Goal: Information Seeking & Learning: Understand process/instructions

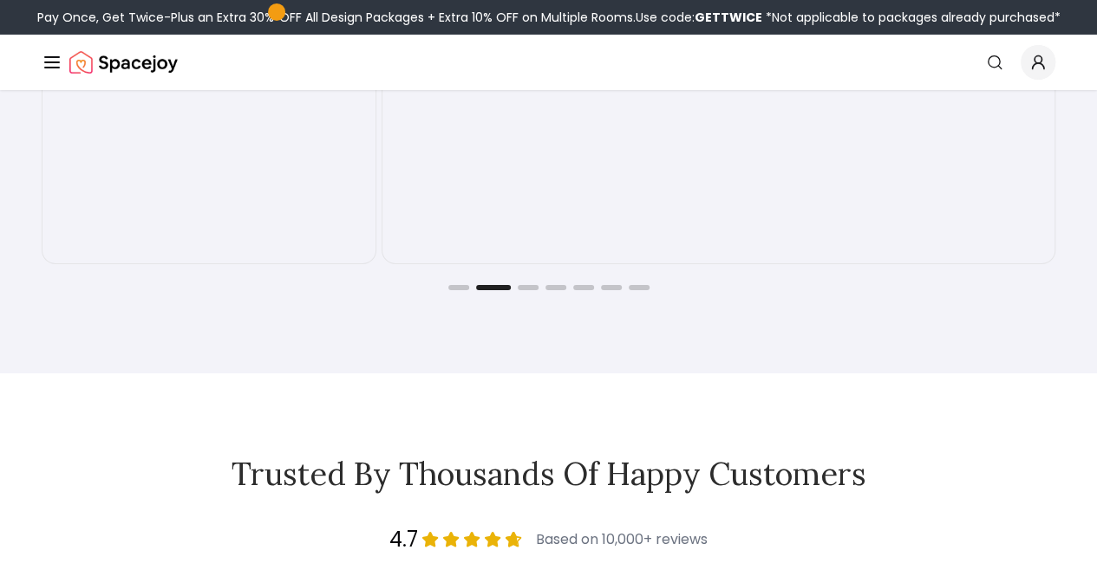
scroll to position [2931, 0]
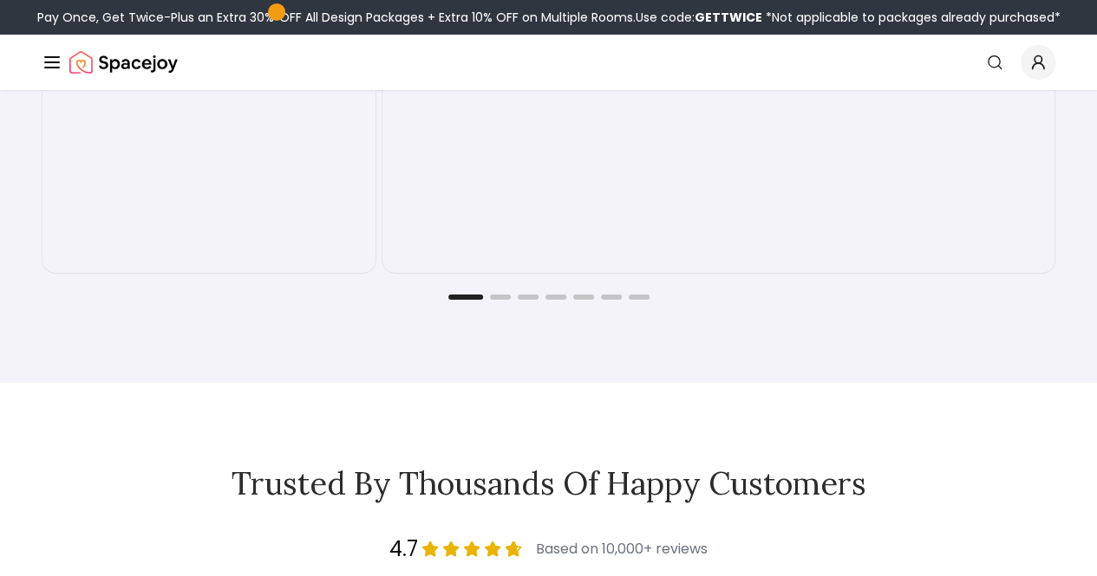
scroll to position [2922, 0]
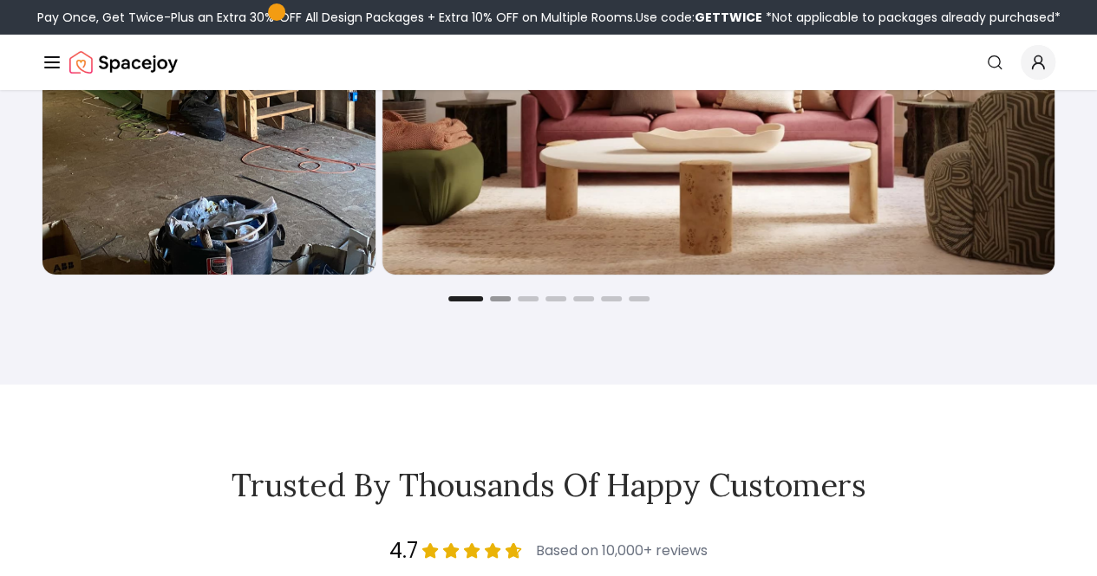
click at [499, 302] on button "Go to slide 2" at bounding box center [500, 298] width 21 height 5
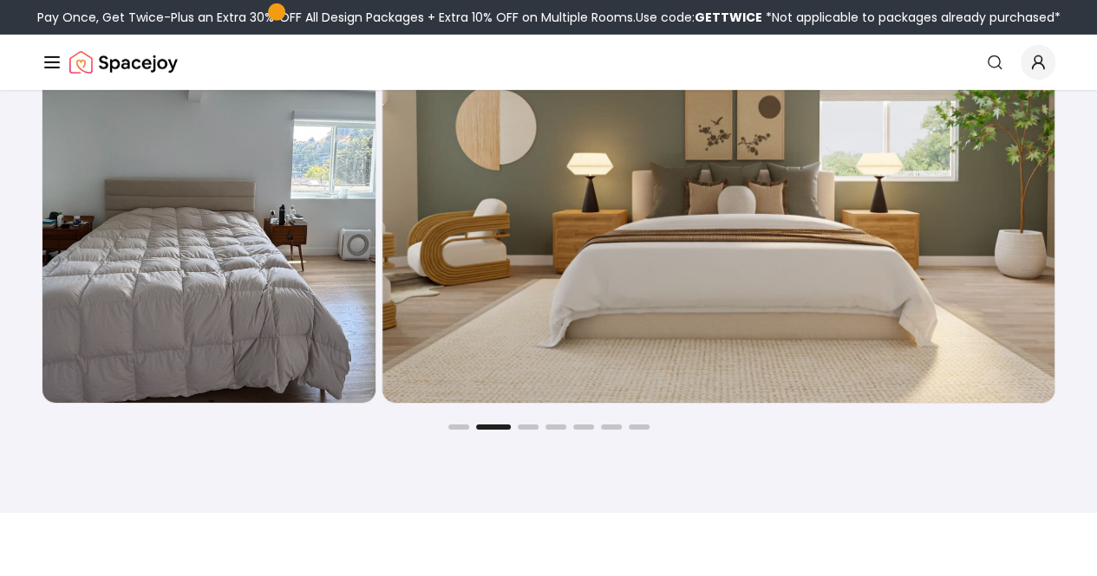
scroll to position [2795, 0]
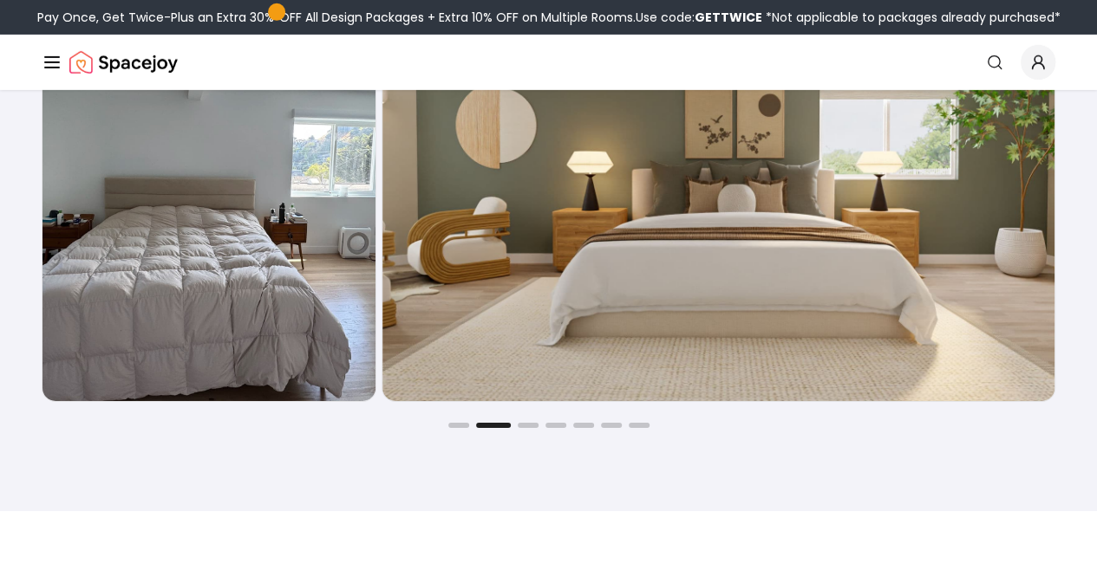
click at [529, 450] on div "Joyful Befores and Afters Before After Before After Before After Before After B…" at bounding box center [548, 157] width 1097 height 707
click at [523, 428] on div "Before After Before After Before After Before After Before After Before After B…" at bounding box center [548, 193] width 1013 height 472
click at [527, 428] on button "Go to slide 3" at bounding box center [528, 425] width 21 height 5
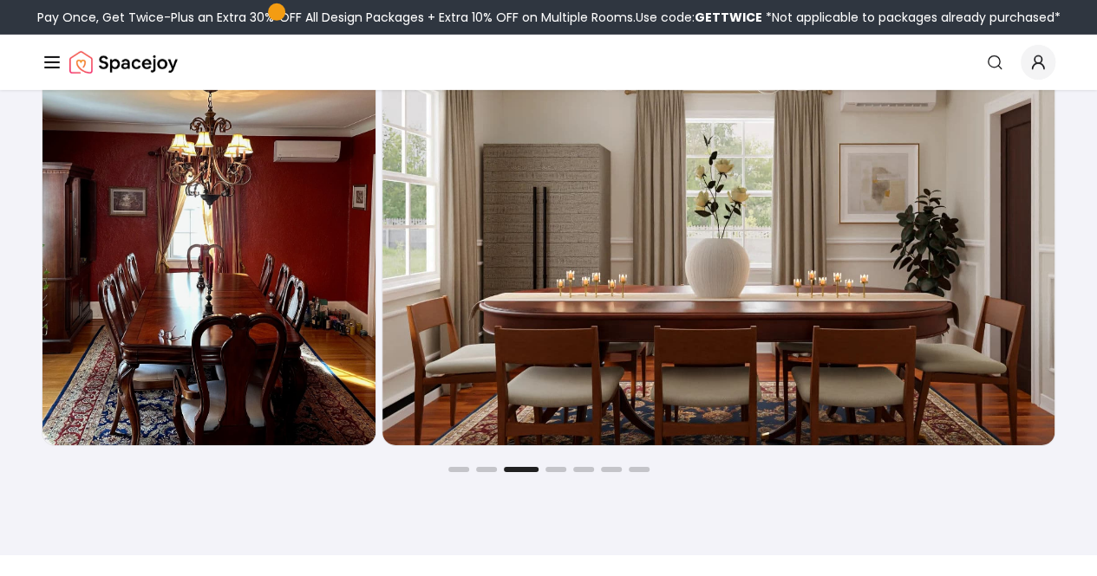
scroll to position [2752, 0]
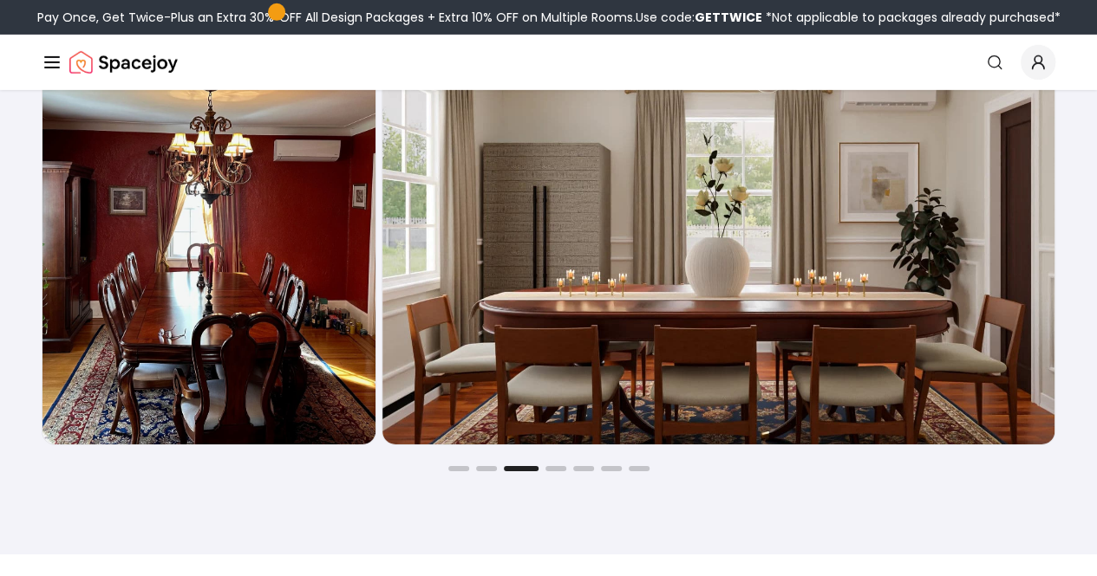
click at [555, 493] on div "Joyful Befores and Afters Before After Before After Before After Before After B…" at bounding box center [548, 200] width 1097 height 707
click at [557, 472] on button "Go to slide 4" at bounding box center [555, 468] width 21 height 5
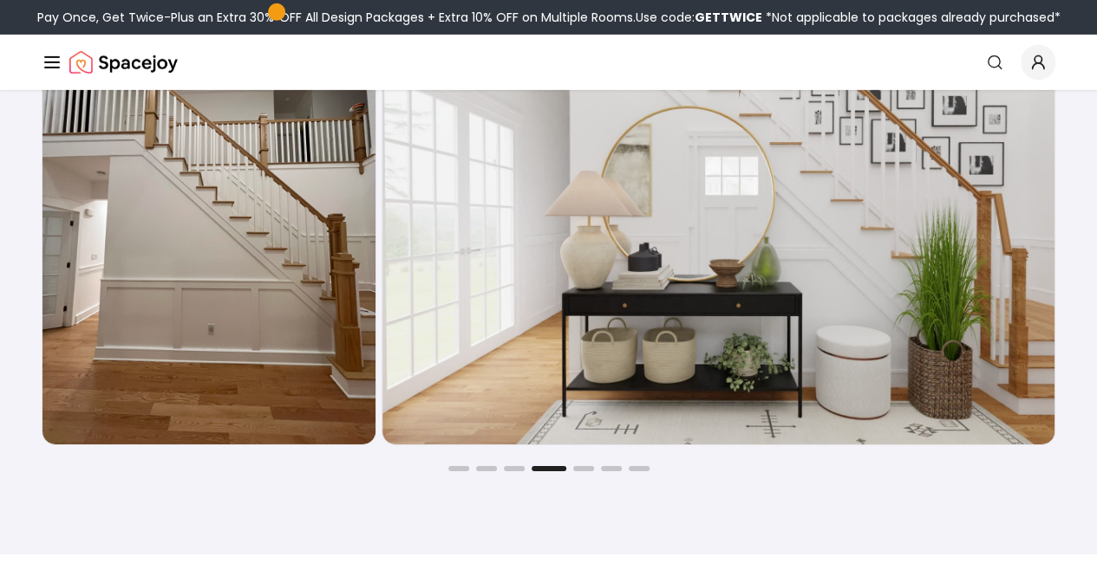
click at [589, 472] on div "Before After Before After Before After Before After Before After Before After B…" at bounding box center [548, 236] width 1013 height 472
click at [585, 472] on button "Go to slide 5" at bounding box center [583, 468] width 21 height 5
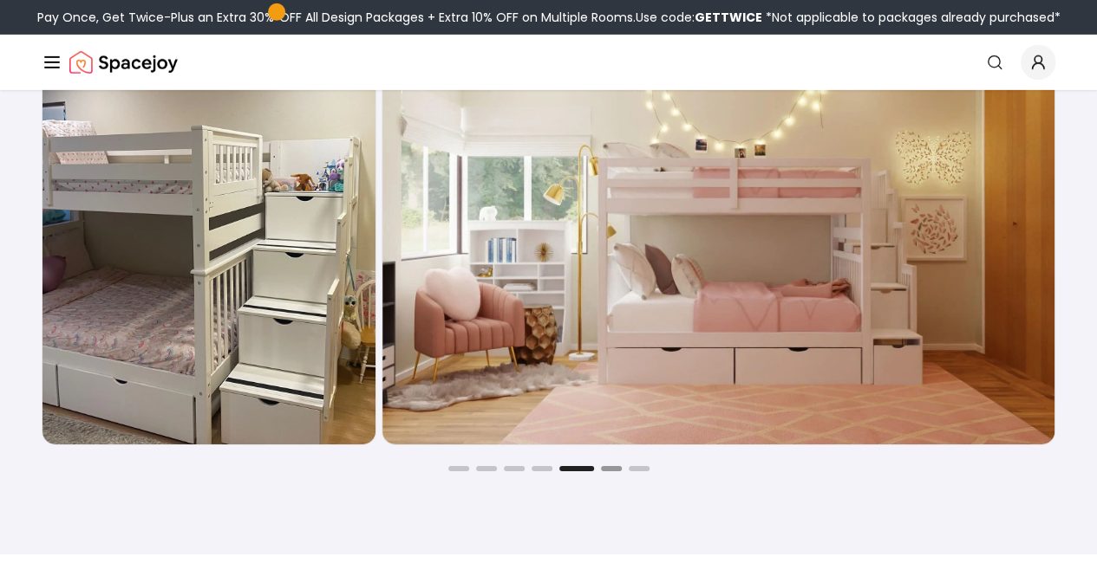
click at [608, 472] on button "Go to slide 6" at bounding box center [611, 468] width 21 height 5
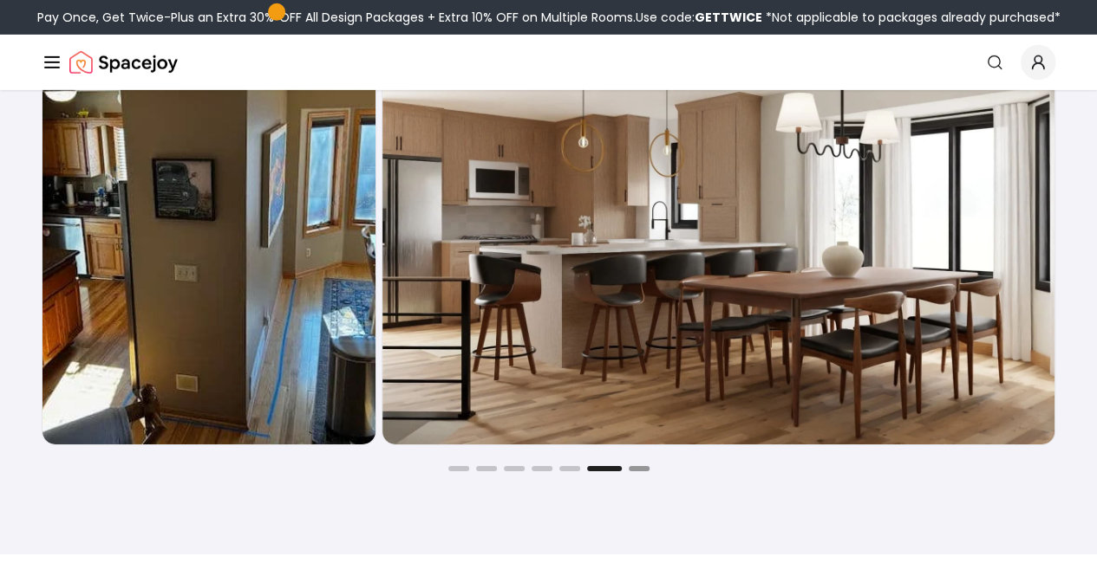
click at [640, 472] on button "Go to slide 7" at bounding box center [639, 468] width 21 height 5
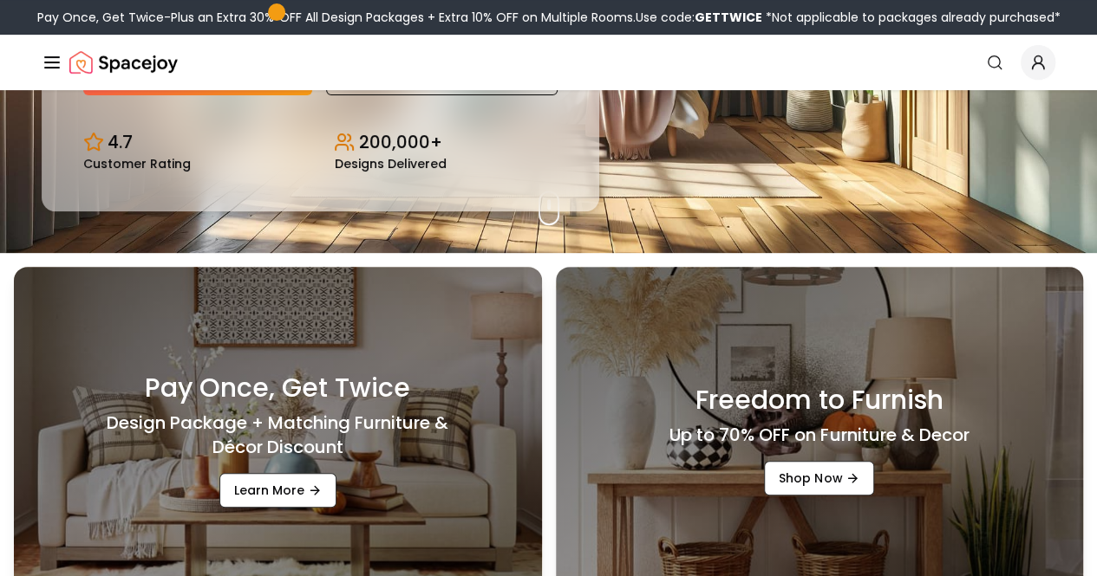
scroll to position [0, 0]
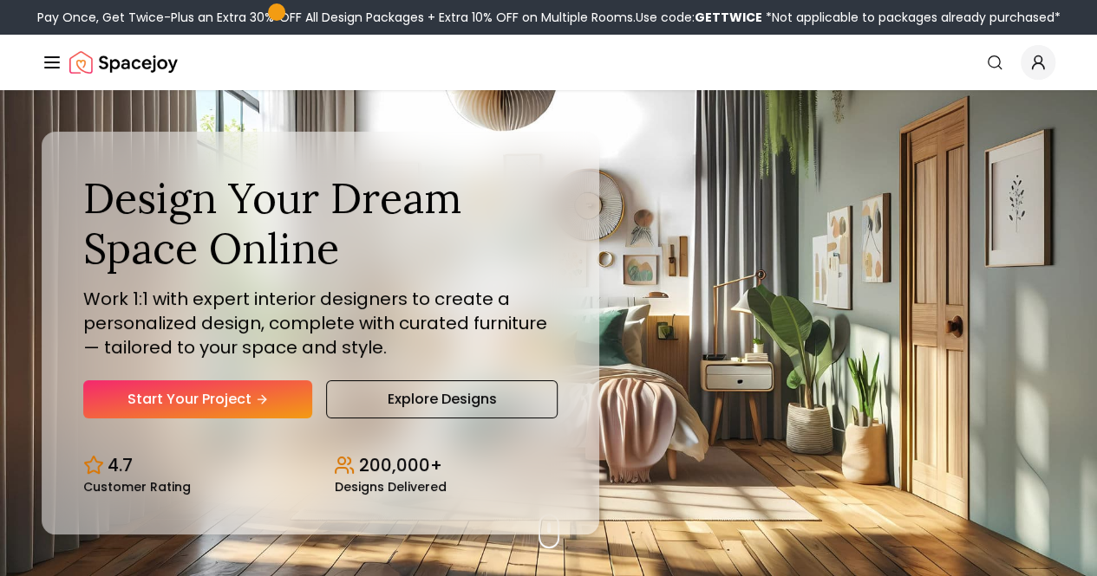
click at [0, 0] on button "How It Works" at bounding box center [0, 0] width 0 height 0
click at [0, 0] on link "How It Works" at bounding box center [0, 0] width 0 height 0
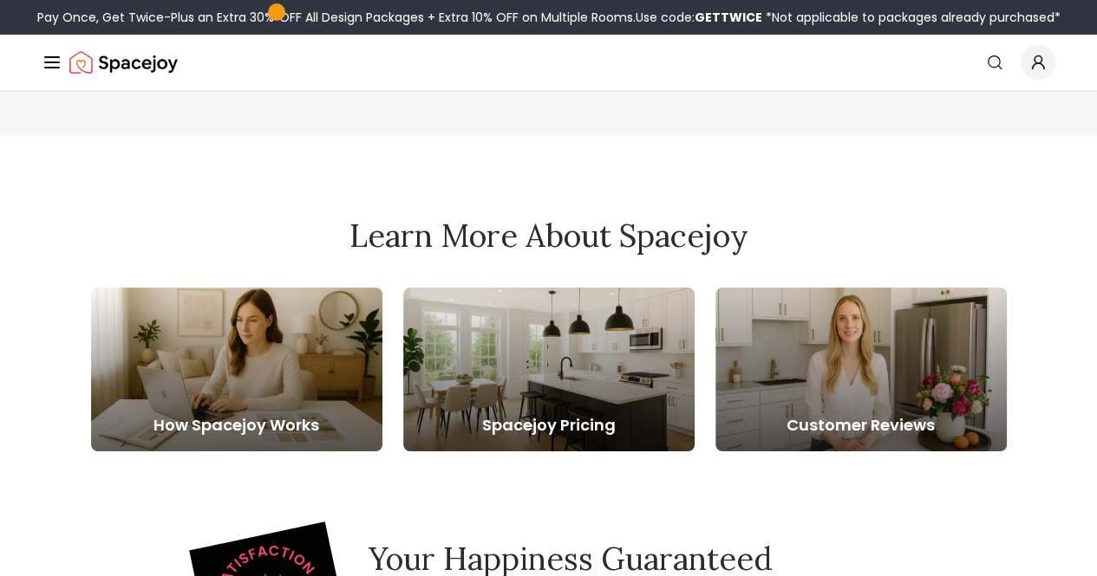
scroll to position [3248, 0]
